Goal: Entertainment & Leisure: Browse casually

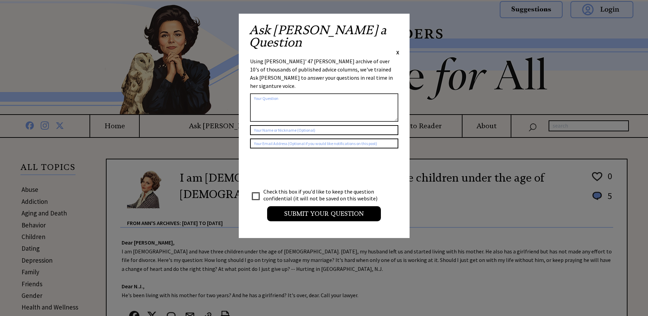
click at [395, 25] on div "Ask [PERSON_NAME] a Question X" at bounding box center [324, 40] width 150 height 32
click at [400, 28] on div "Ask [PERSON_NAME] a Question X Using [PERSON_NAME]' 47 [PERSON_NAME] archive of…" at bounding box center [324, 126] width 171 height 224
click at [395, 29] on div "Ask [PERSON_NAME] a Question X" at bounding box center [324, 40] width 150 height 32
click at [398, 49] on span "X" at bounding box center [397, 52] width 3 height 7
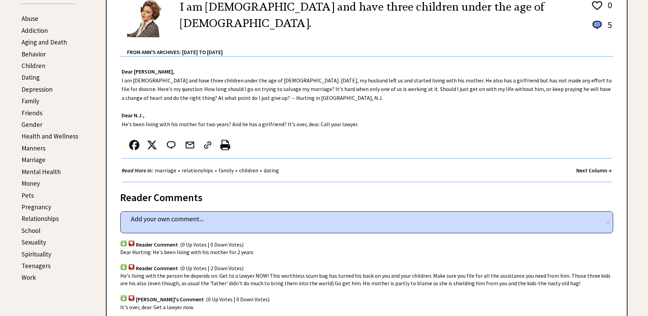
scroll to position [205, 0]
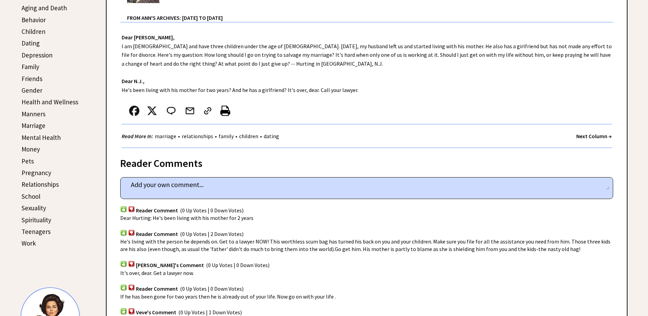
click at [579, 135] on strong "Next Column →" at bounding box center [594, 136] width 36 height 7
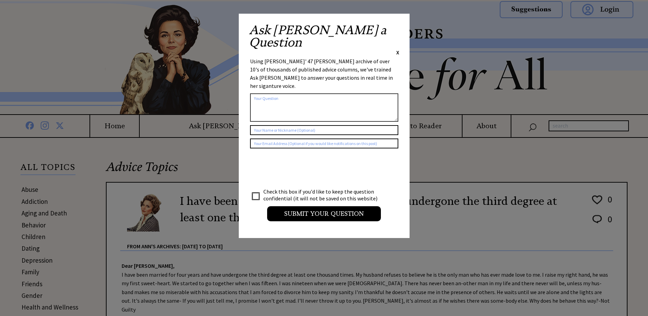
click at [396, 49] on span "X" at bounding box center [397, 52] width 3 height 7
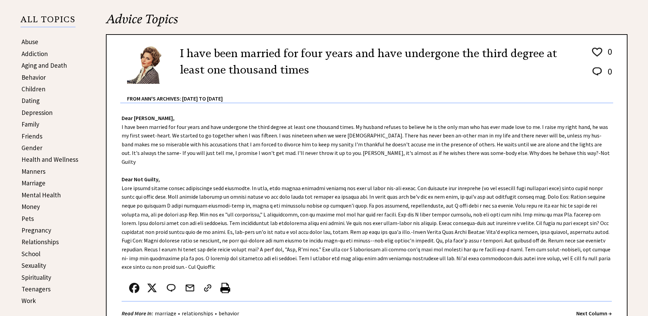
scroll to position [205, 0]
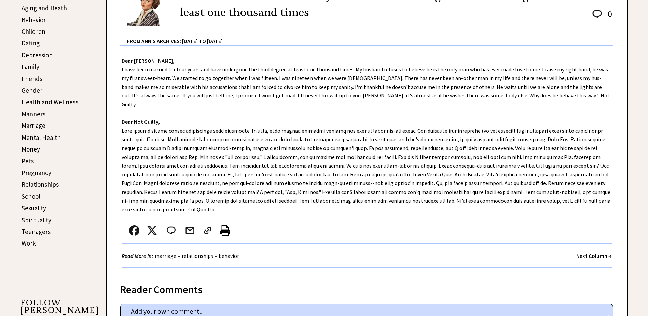
click at [581, 252] on strong "Next Column →" at bounding box center [594, 255] width 36 height 7
